Goal: Transaction & Acquisition: Book appointment/travel/reservation

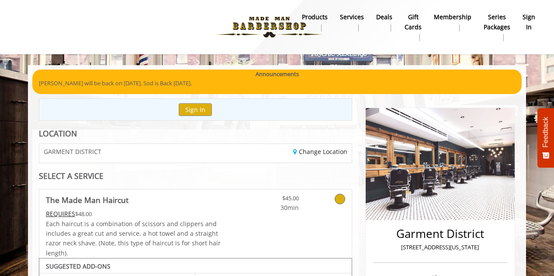
scroll to position [51, 0]
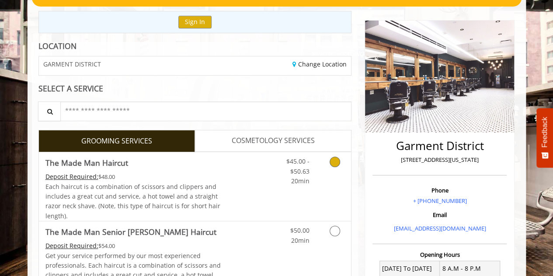
scroll to position [131, 0]
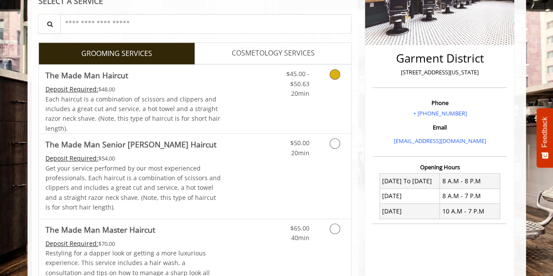
click at [256, 105] on link "Discounted Price" at bounding box center [247, 99] width 52 height 69
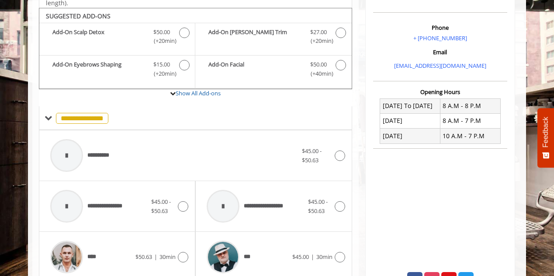
scroll to position [257, 0]
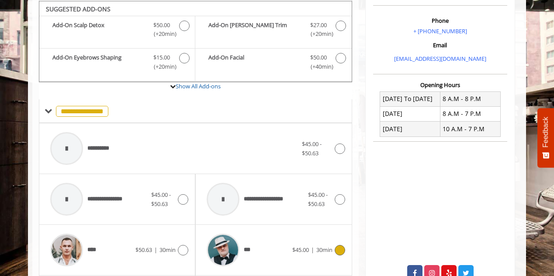
click at [265, 251] on div "***" at bounding box center [247, 250] width 90 height 42
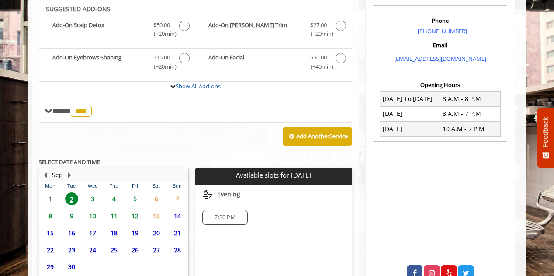
scroll to position [301, 0]
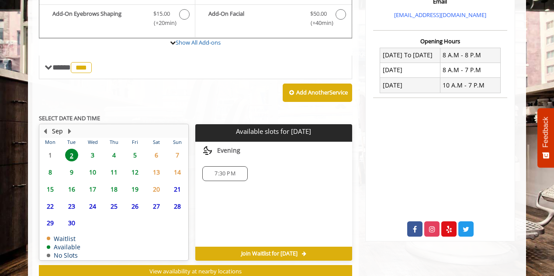
click at [97, 153] on span "3" at bounding box center [92, 155] width 13 height 13
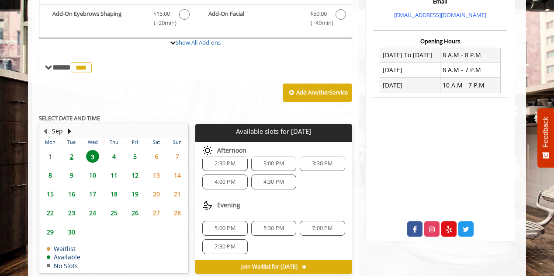
click at [116, 155] on span "4" at bounding box center [113, 156] width 13 height 13
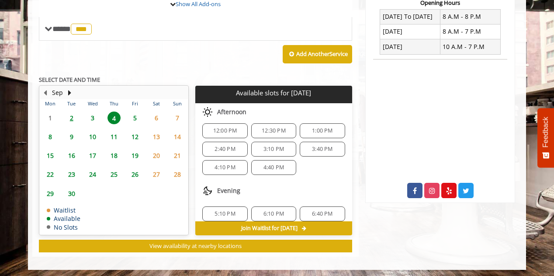
scroll to position [110, 0]
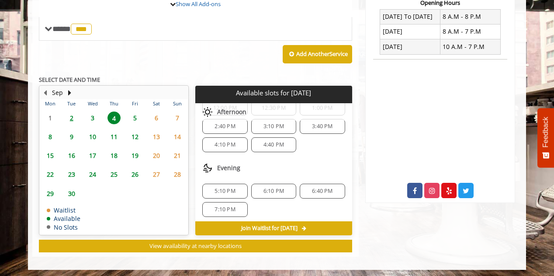
click at [95, 111] on span "3" at bounding box center [92, 117] width 13 height 13
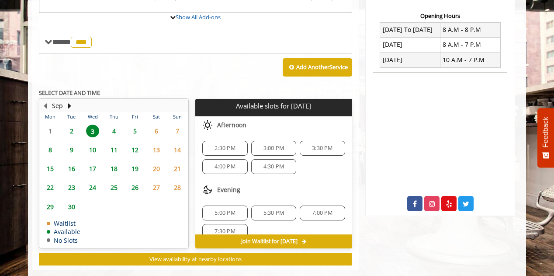
scroll to position [339, 0]
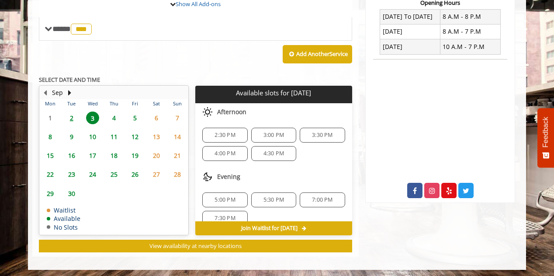
click at [73, 114] on span "2" at bounding box center [71, 117] width 13 height 13
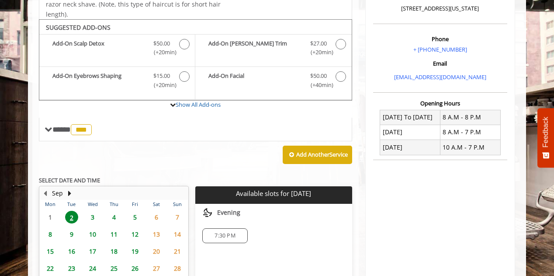
scroll to position [326, 0]
